Goal: Task Accomplishment & Management: Use online tool/utility

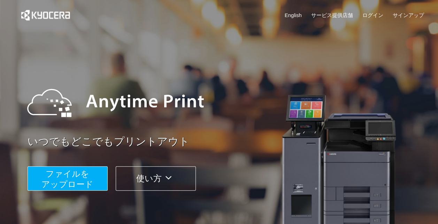
click at [77, 178] on span "ファイルを ​​アップロード" at bounding box center [67, 179] width 52 height 20
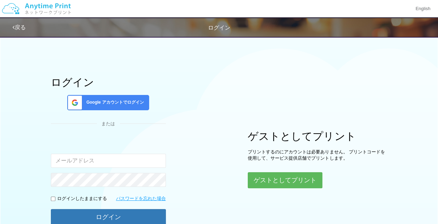
type input "[EMAIL_ADDRESS][DOMAIN_NAME]"
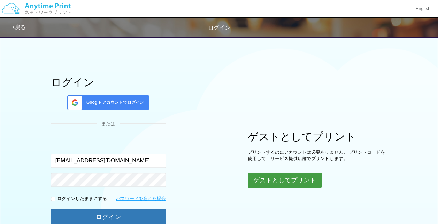
click at [307, 173] on button "ゲストとしてプリント" at bounding box center [285, 180] width 74 height 15
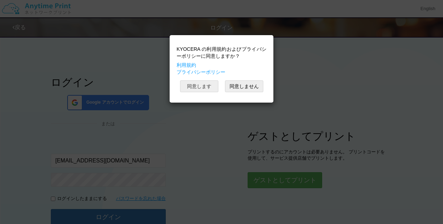
click at [200, 89] on button "同意します" at bounding box center [199, 86] width 38 height 12
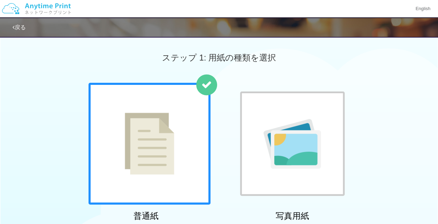
click at [165, 141] on img at bounding box center [149, 144] width 49 height 62
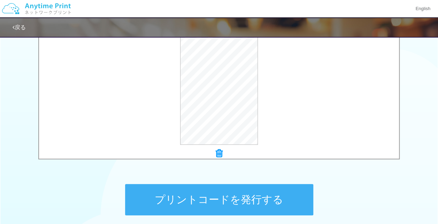
scroll to position [250, 0]
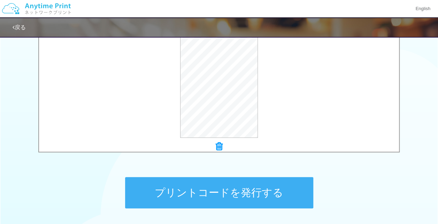
click at [273, 189] on button "プリントコードを発行する" at bounding box center [219, 192] width 188 height 31
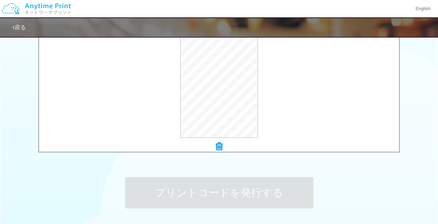
scroll to position [0, 0]
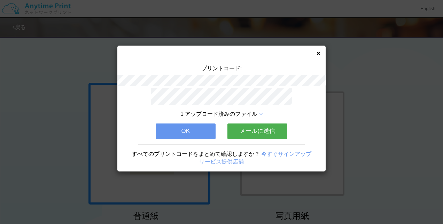
click at [190, 128] on button "OK" at bounding box center [186, 131] width 60 height 15
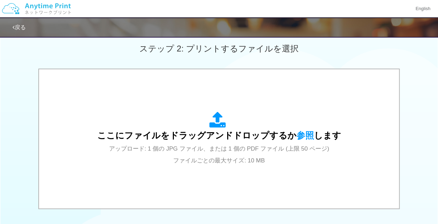
scroll to position [89, 0]
